Goal: Task Accomplishment & Management: Use online tool/utility

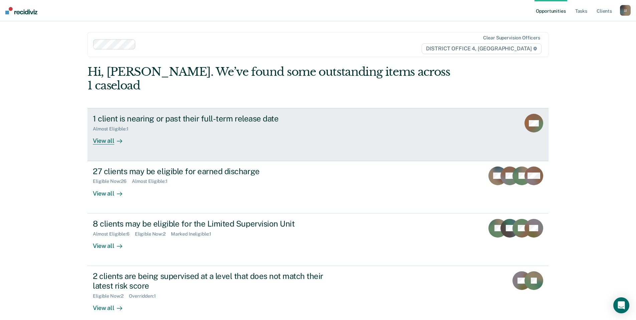
click at [150, 114] on div "1 client is nearing or past their full-term release date" at bounding box center [210, 119] width 235 height 10
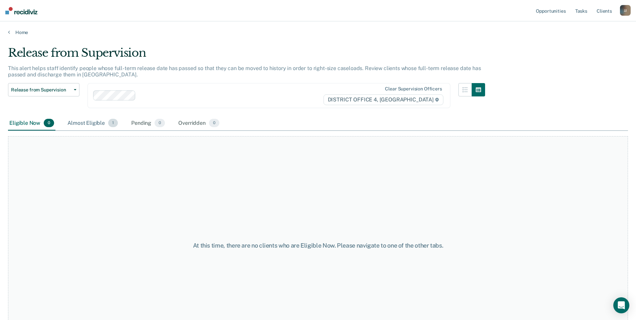
click at [78, 125] on div "Almost Eligible 1" at bounding box center [92, 123] width 53 height 15
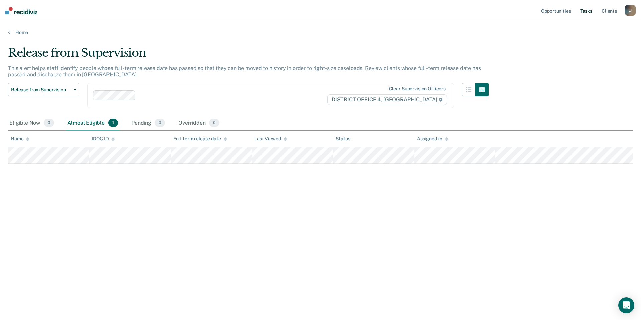
click at [585, 12] on link "Tasks" at bounding box center [586, 10] width 15 height 21
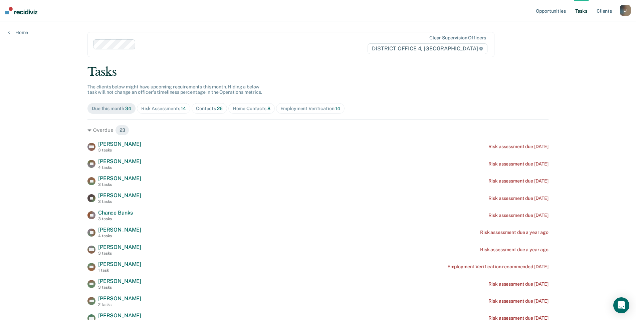
click at [217, 108] on span "26" at bounding box center [220, 108] width 6 height 5
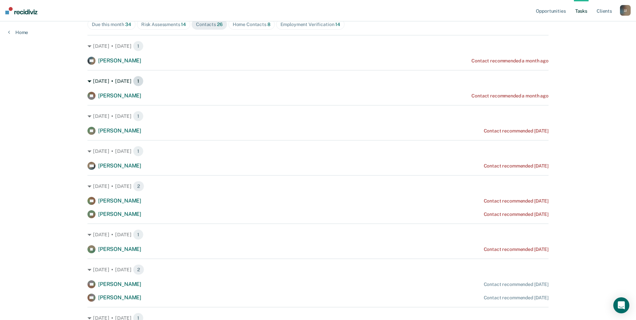
scroll to position [100, 0]
